Goal: Information Seeking & Learning: Learn about a topic

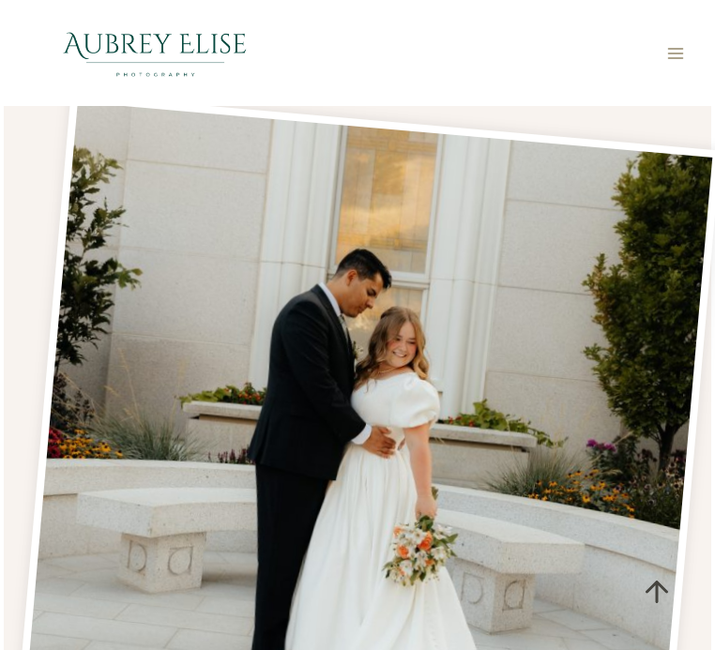
scroll to position [7586, 0]
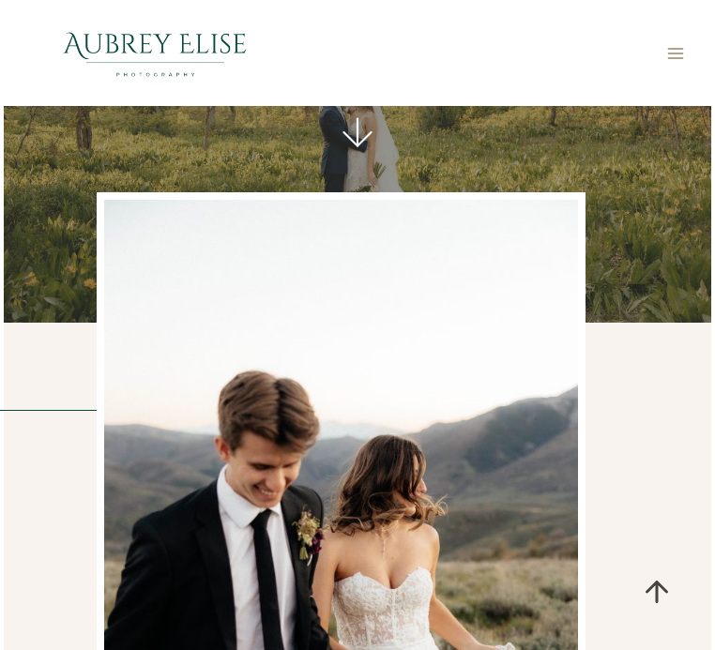
scroll to position [1158, 0]
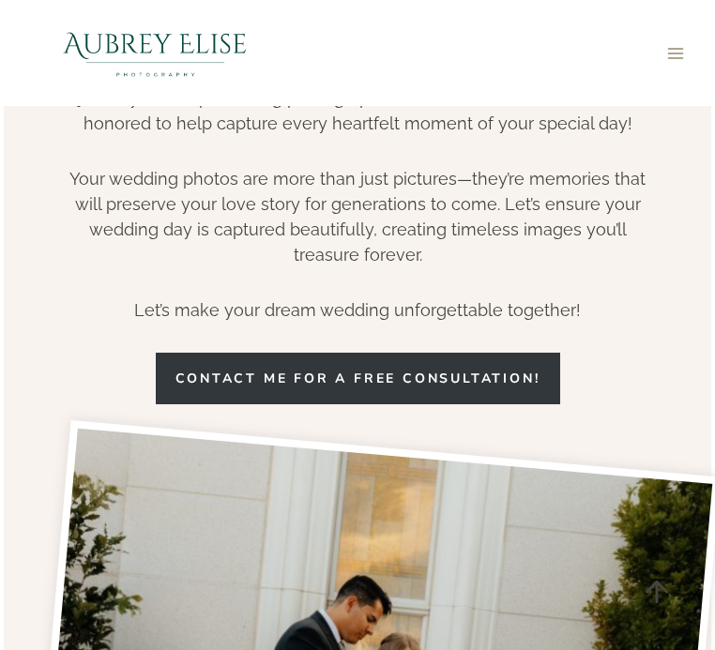
click at [0, 0] on div "Toggle Menu" at bounding box center [357, 53] width 715 height 106
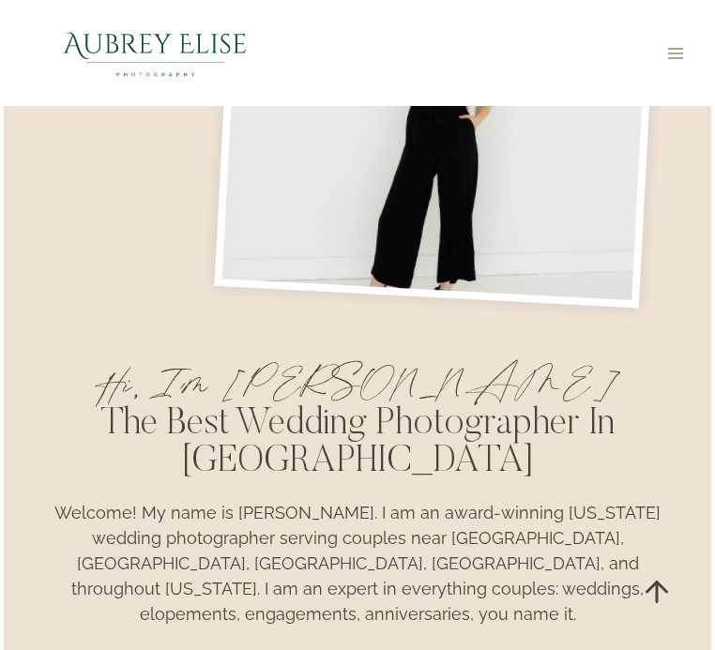
scroll to position [4355, 0]
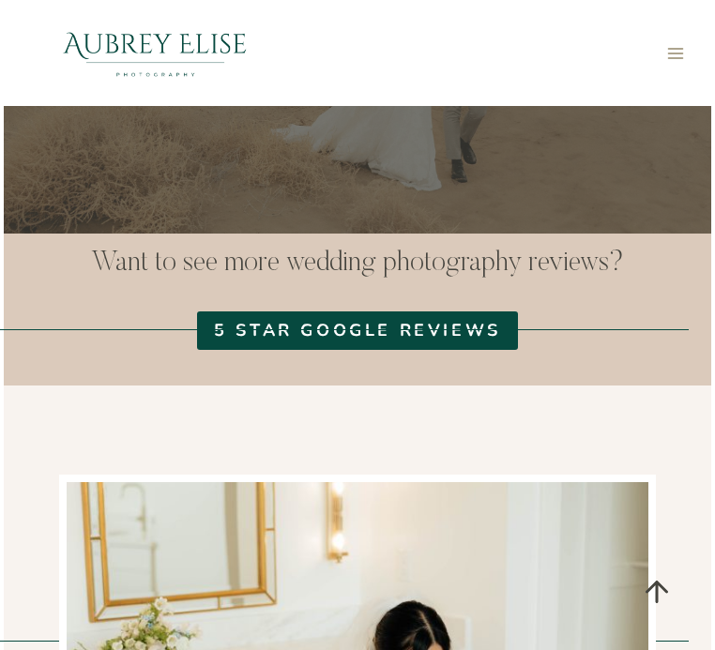
scroll to position [7803, 0]
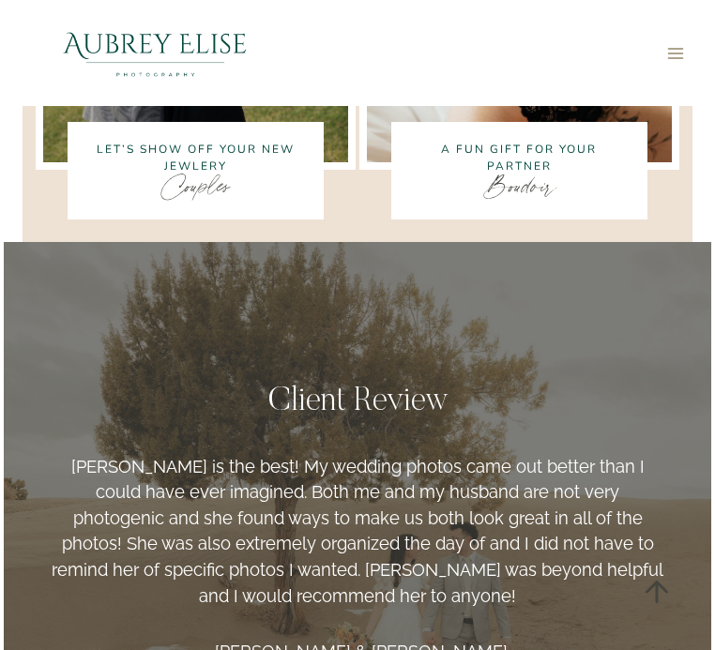
scroll to position [8767, 0]
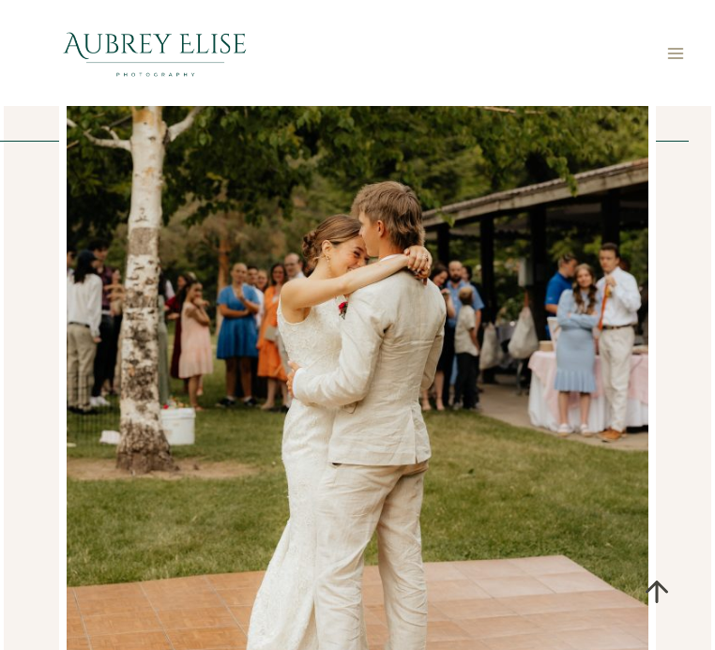
scroll to position [6932, 0]
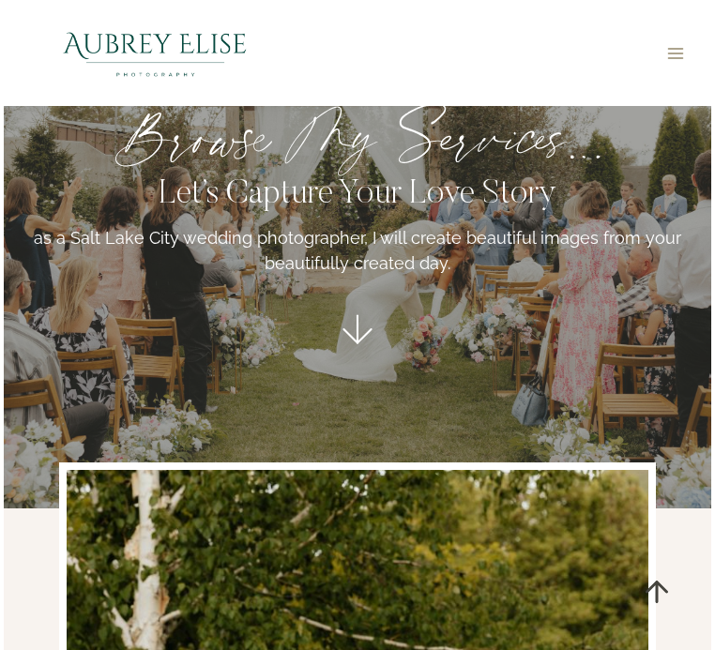
scroll to position [5323, 0]
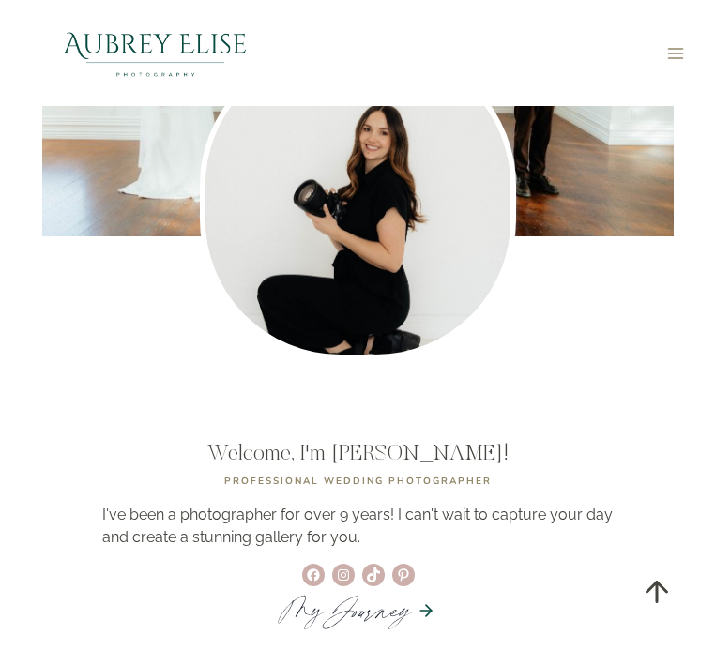
scroll to position [5718, 0]
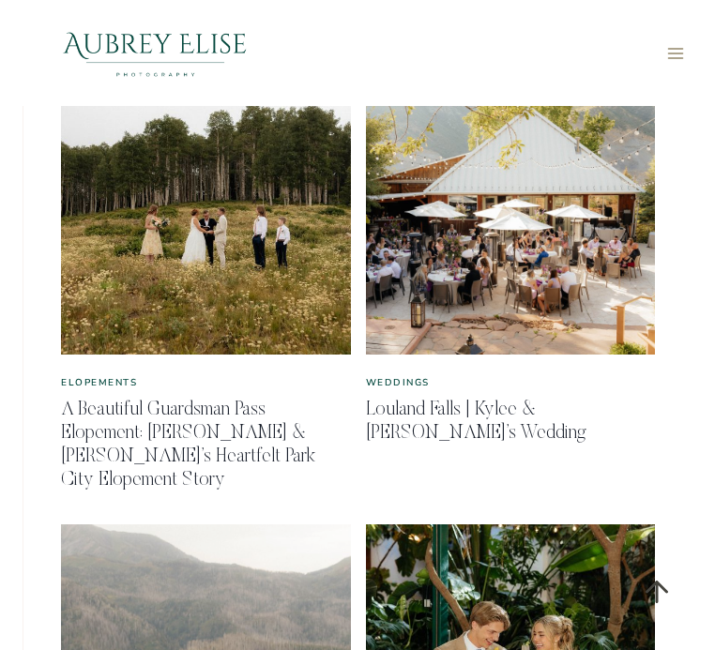
drag, startPoint x: 477, startPoint y: 0, endPoint x: 196, endPoint y: 266, distance: 386.8
click at [477, 0] on div "Toggle Menu" at bounding box center [582, 53] width 219 height 106
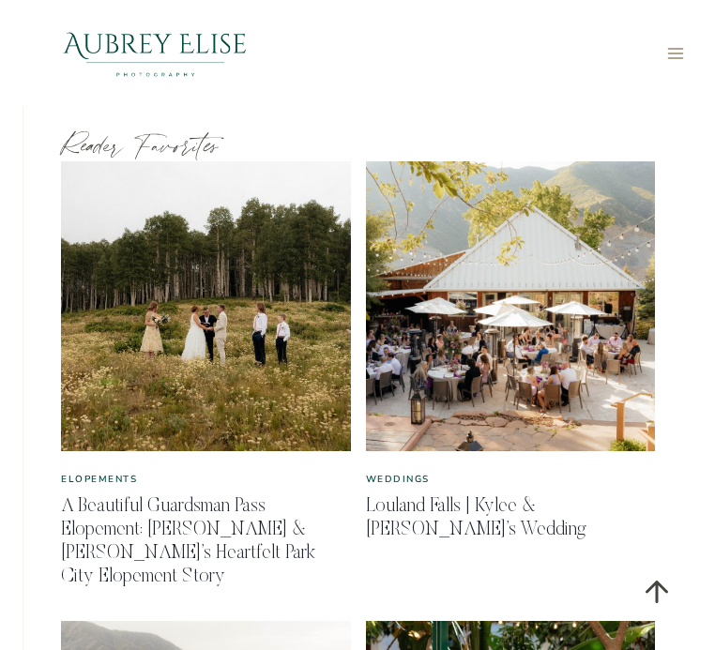
scroll to position [6561, 0]
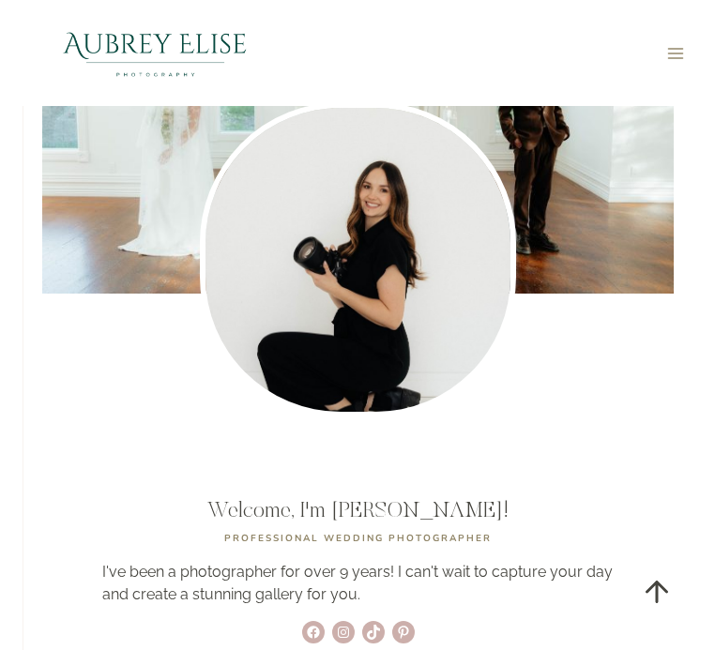
scroll to position [6998, 0]
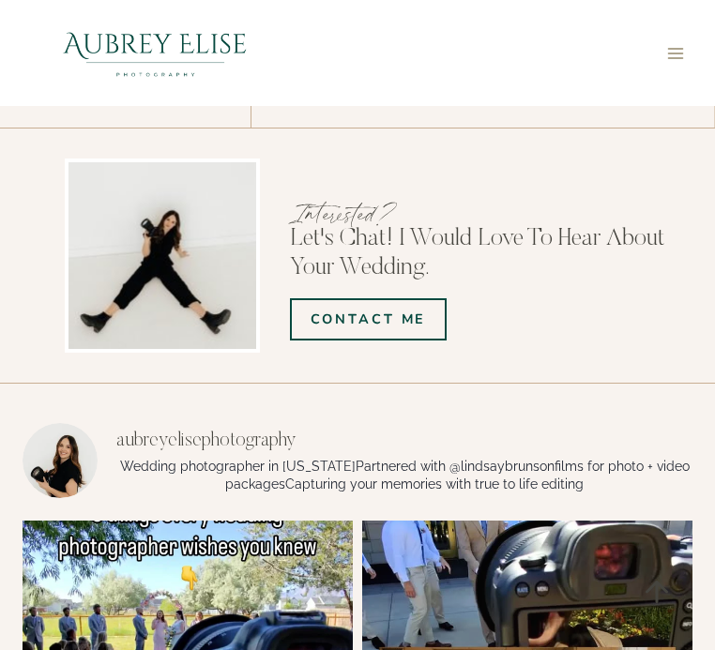
drag, startPoint x: 349, startPoint y: 332, endPoint x: 344, endPoint y: 355, distance: 23.0
click at [409, 0] on div at bounding box center [248, 53] width 450 height 106
